Goal: Transaction & Acquisition: Download file/media

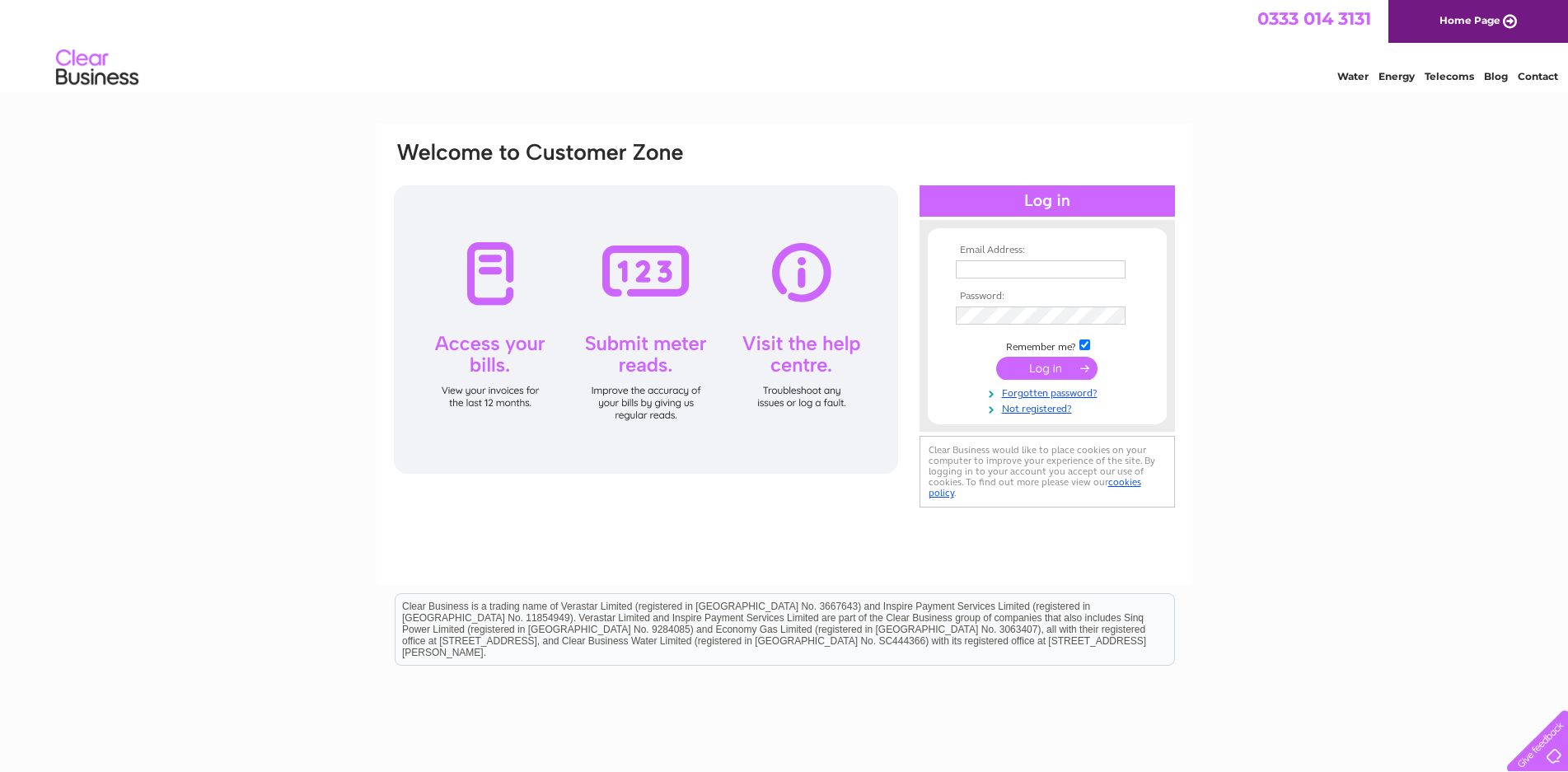
type input "tyretrax@btconnect.com"
click at [1041, 361] on input "submit" at bounding box center [1048, 368] width 102 height 23
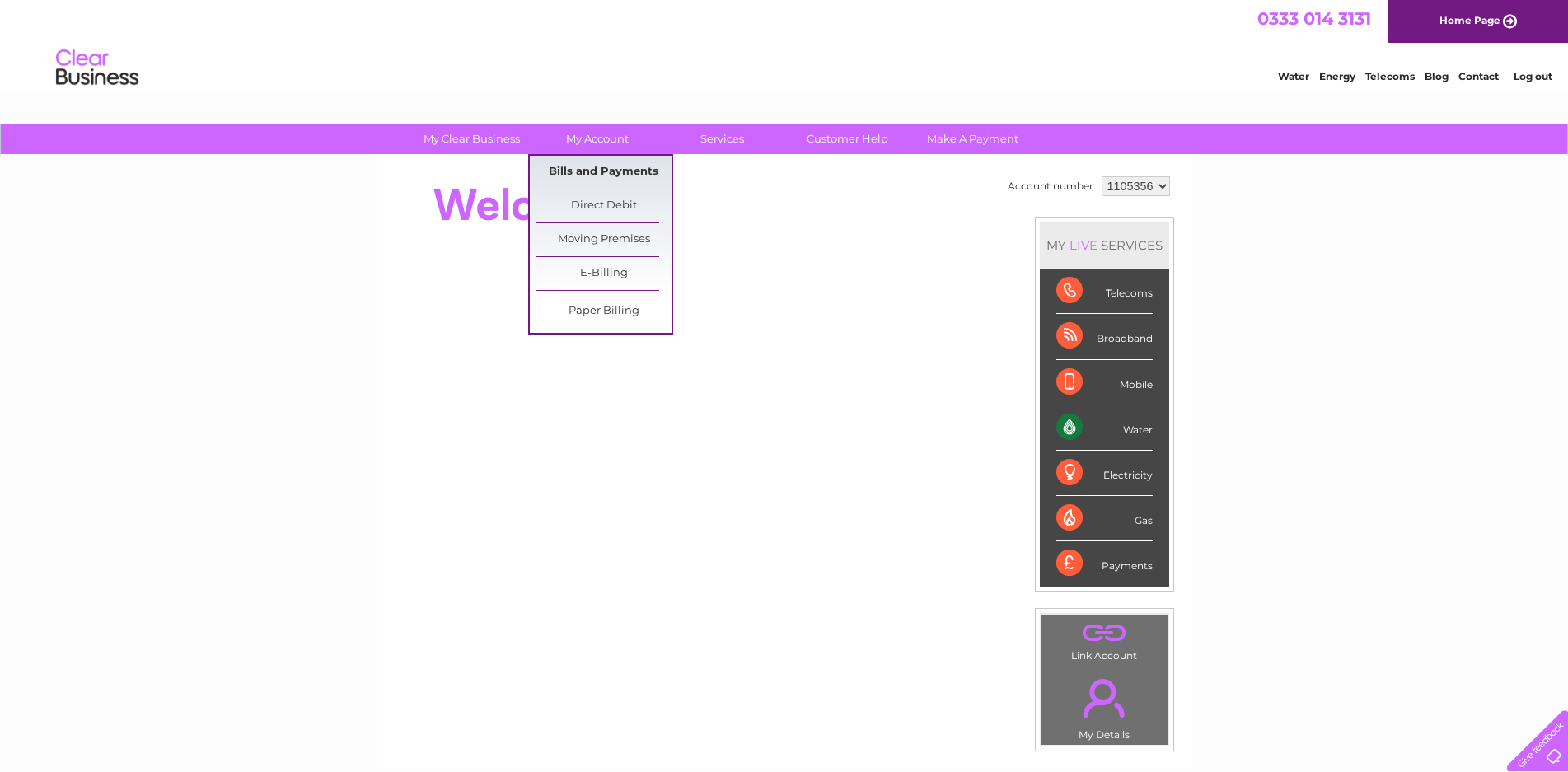
click at [586, 164] on link "Bills and Payments" at bounding box center [603, 172] width 136 height 33
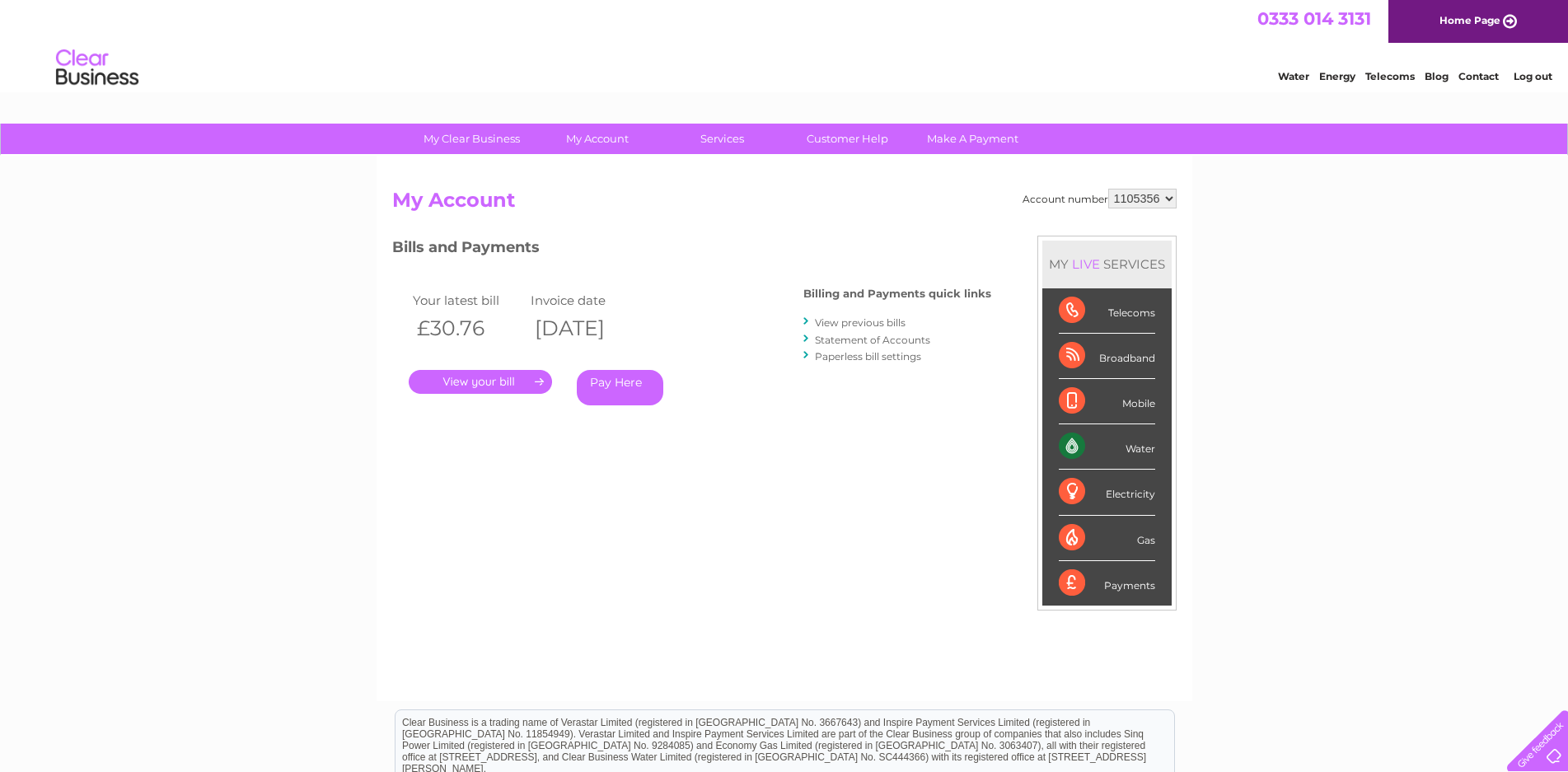
click at [481, 380] on link "." at bounding box center [480, 382] width 143 height 24
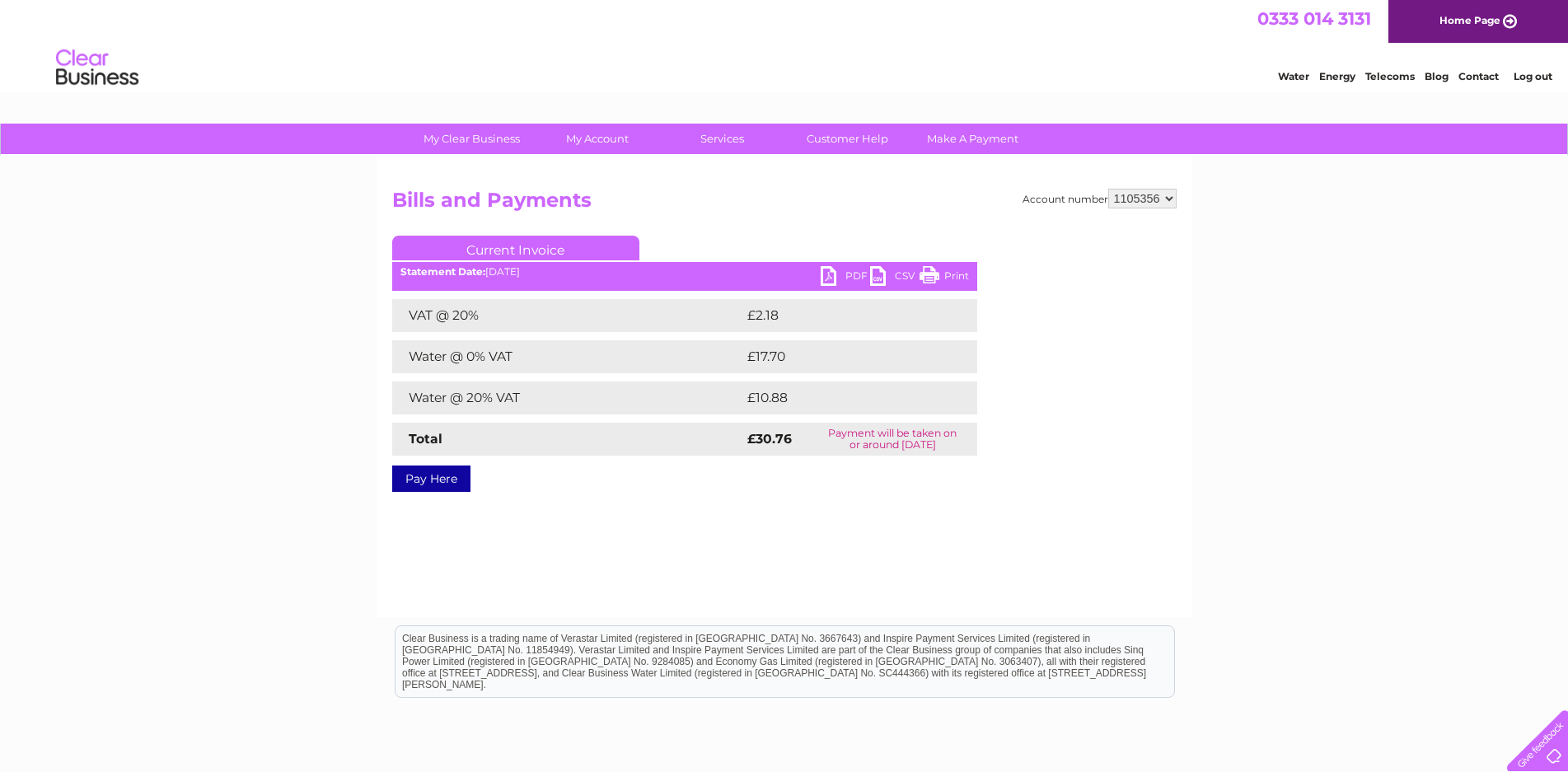
click at [821, 272] on link "PDF" at bounding box center [846, 278] width 49 height 24
